Goal: Task Accomplishment & Management: Use online tool/utility

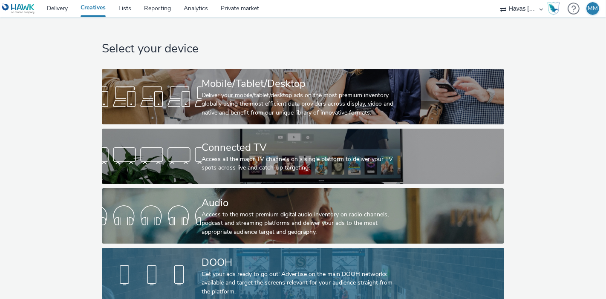
click at [143, 258] on link "DOOH Get your ads ready to go out! Advertise on the main DOOH networks availabl…" at bounding box center [303, 275] width 402 height 55
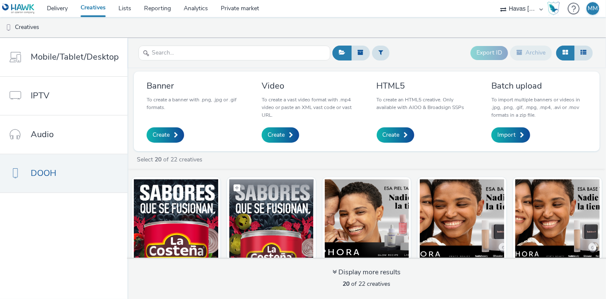
click at [265, 212] on img at bounding box center [271, 220] width 84 height 83
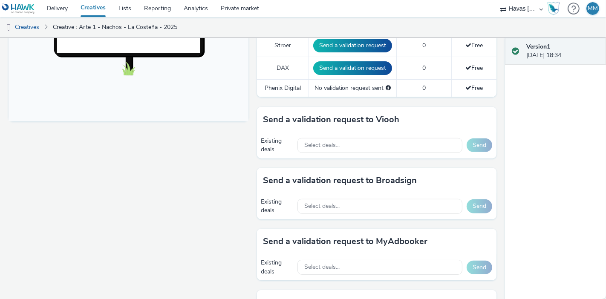
scroll to position [436, 0]
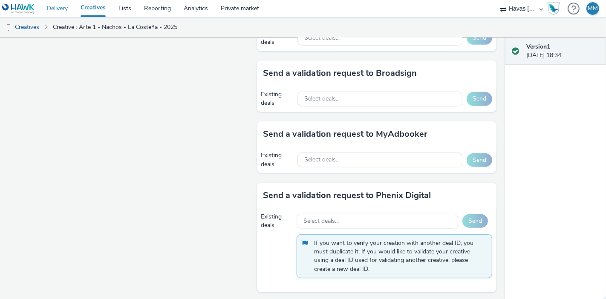
click at [57, 15] on link "Delivery" at bounding box center [57, 8] width 34 height 17
